Goal: Information Seeking & Learning: Learn about a topic

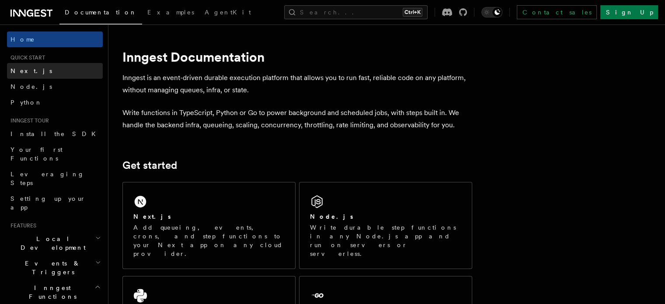
click at [61, 67] on link "Next.js" at bounding box center [55, 71] width 96 height 16
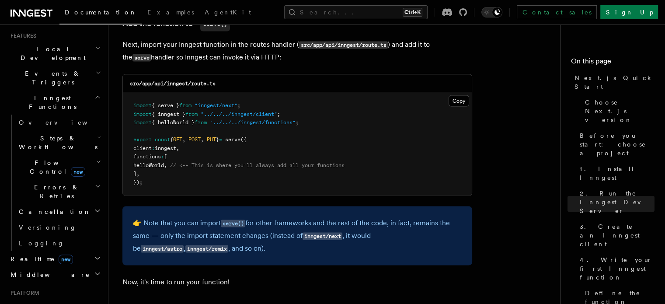
scroll to position [192, 0]
click at [60, 264] on h2 "Middleware" at bounding box center [55, 272] width 96 height 16
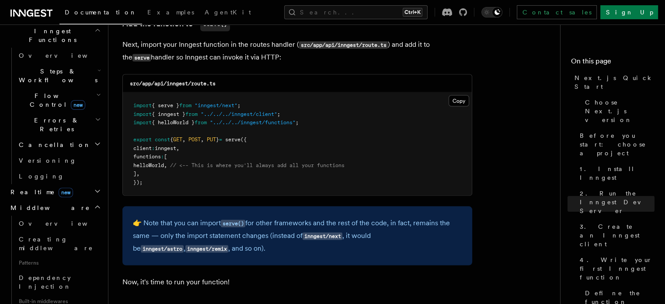
scroll to position [257, 0]
click at [84, 199] on h2 "Middleware" at bounding box center [55, 207] width 96 height 16
click at [78, 231] on h2 "Deployment" at bounding box center [55, 239] width 96 height 16
click at [72, 231] on h2 "Deployment" at bounding box center [55, 239] width 96 height 16
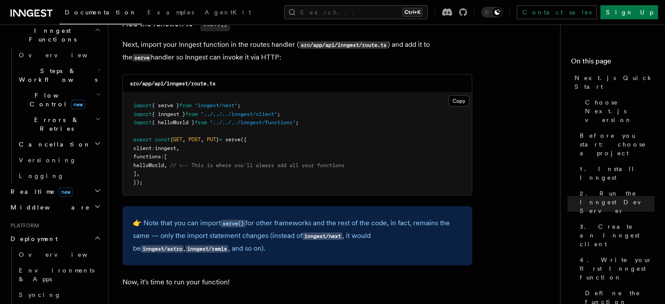
click at [72, 231] on h2 "Deployment" at bounding box center [55, 239] width 96 height 16
